Goal: Communication & Community: Answer question/provide support

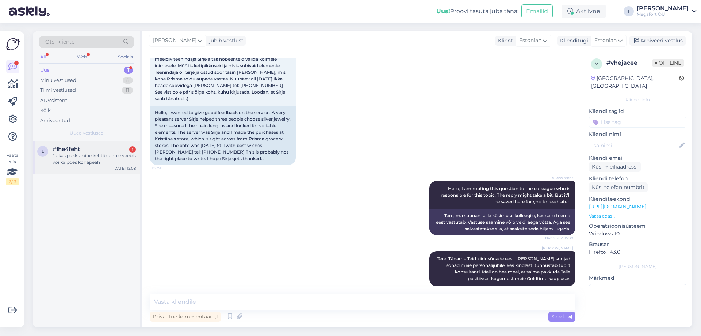
click at [61, 158] on div "Ja kas pakkumine kehtib ainule veebis või ka poes kohapeal?" at bounding box center [94, 158] width 83 height 13
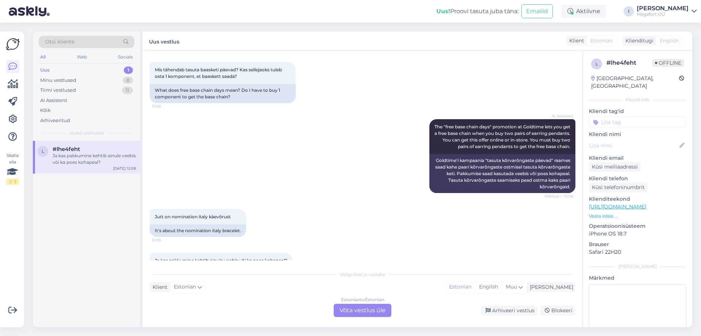
scroll to position [63, 0]
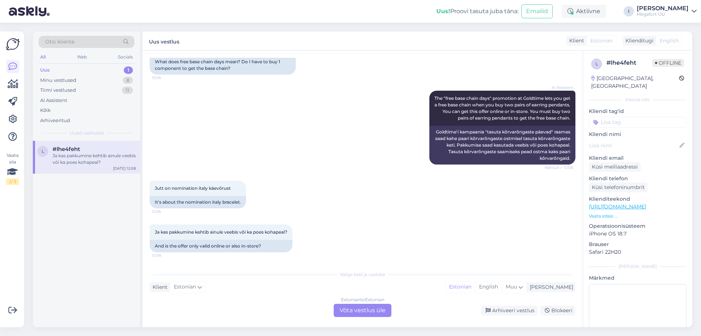
click at [344, 309] on div "Estonian to Estonian Võta vestlus üle" at bounding box center [363, 309] width 58 height 13
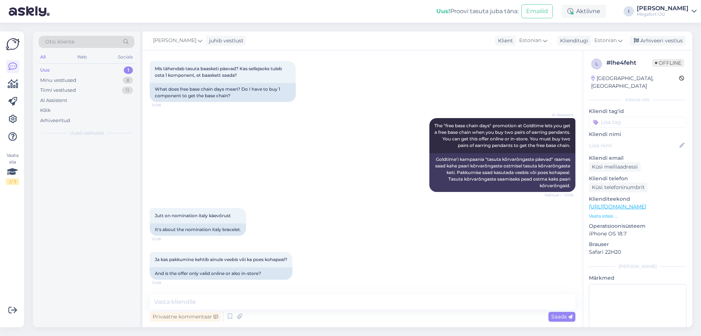
scroll to position [35, 0]
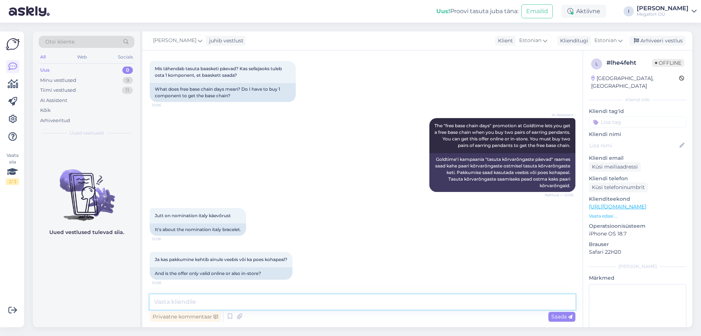
click at [339, 300] on textarea at bounding box center [363, 301] width 426 height 15
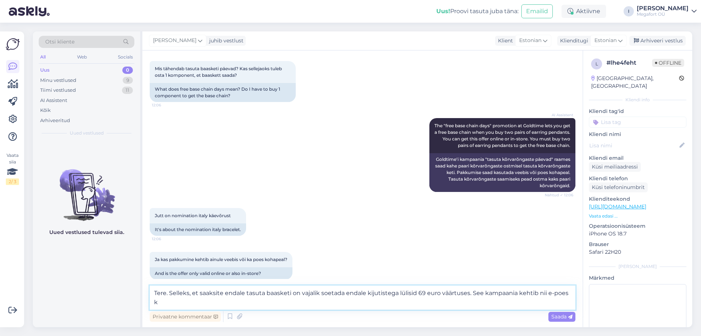
scroll to position [44, 0]
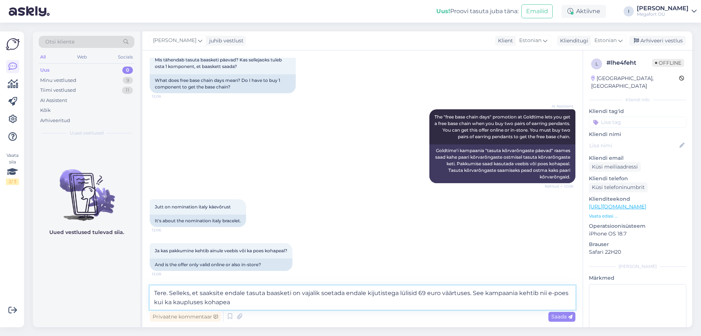
type textarea "Tere. Selleks, et saaksite endale tasuta baasketi on vajalik soetada endale kij…"
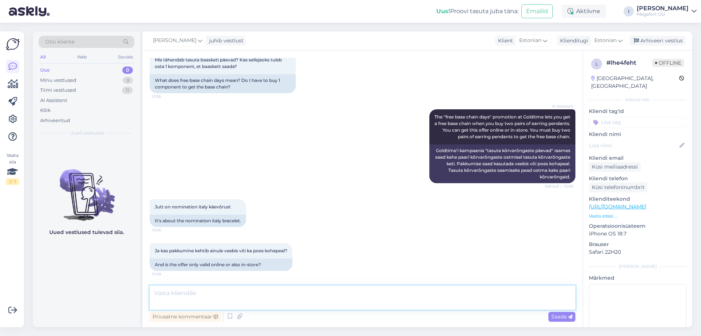
scroll to position [80, 0]
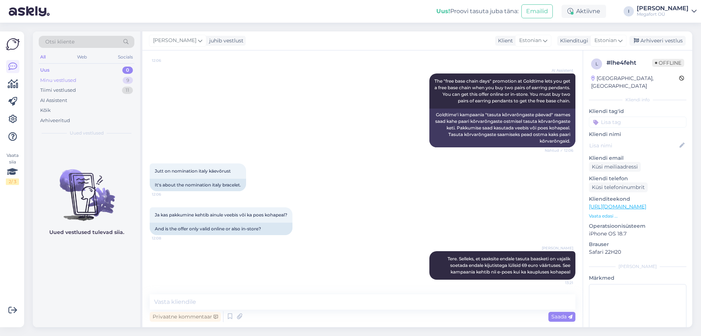
click at [83, 76] on div "Minu vestlused 9" at bounding box center [87, 80] width 96 height 10
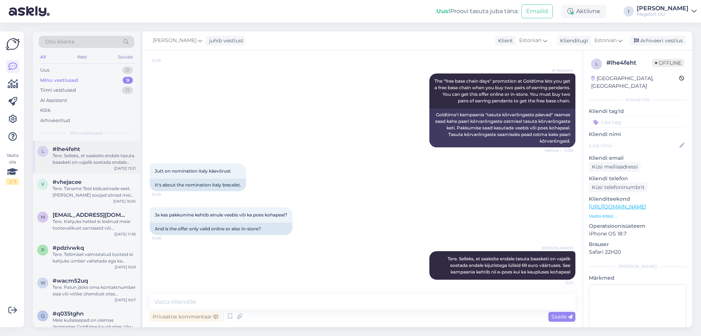
click at [92, 165] on div "Tere. Selleks, et saaksite endale tasuta baasketi on vajalik soetada endale kij…" at bounding box center [94, 158] width 83 height 13
click at [97, 192] on div "Tere. Täname Teid kiidusõnade eest. [PERSON_NAME] soojad sõnad meie personaliju…" at bounding box center [94, 191] width 83 height 13
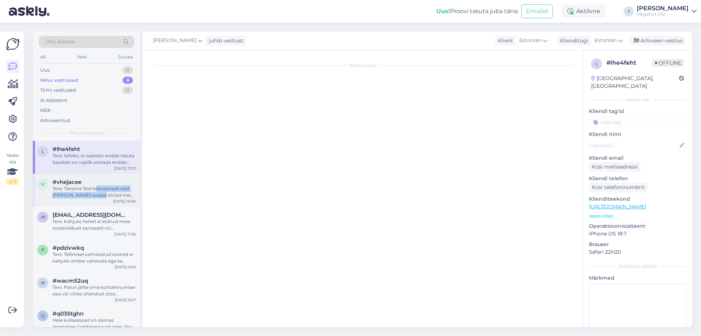
scroll to position [51, 0]
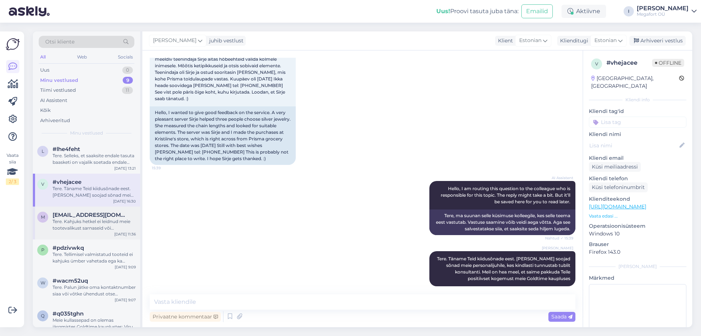
click at [84, 219] on div "Tere. Kahjuks hetkel ei leidnud meie tootevalikust sarnaseid või samasuguseid k…" at bounding box center [94, 224] width 83 height 13
